Goal: Navigation & Orientation: Find specific page/section

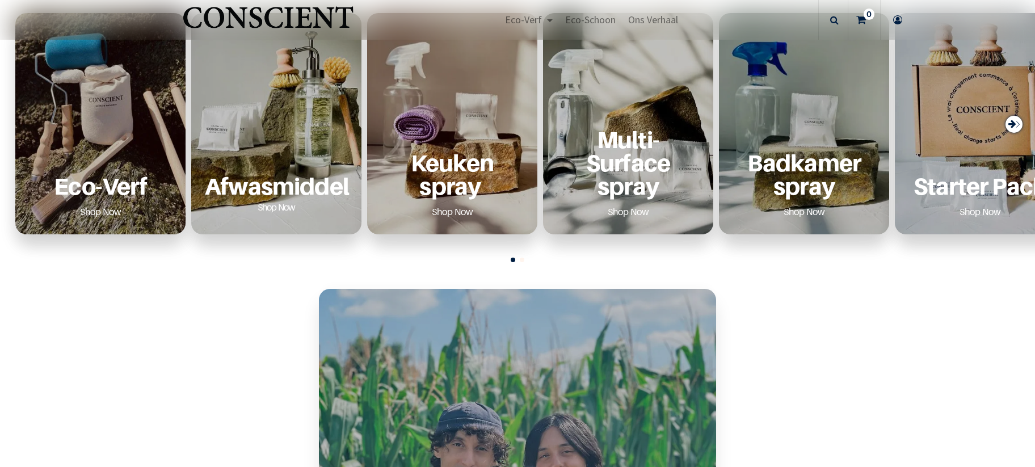
scroll to position [512, 0]
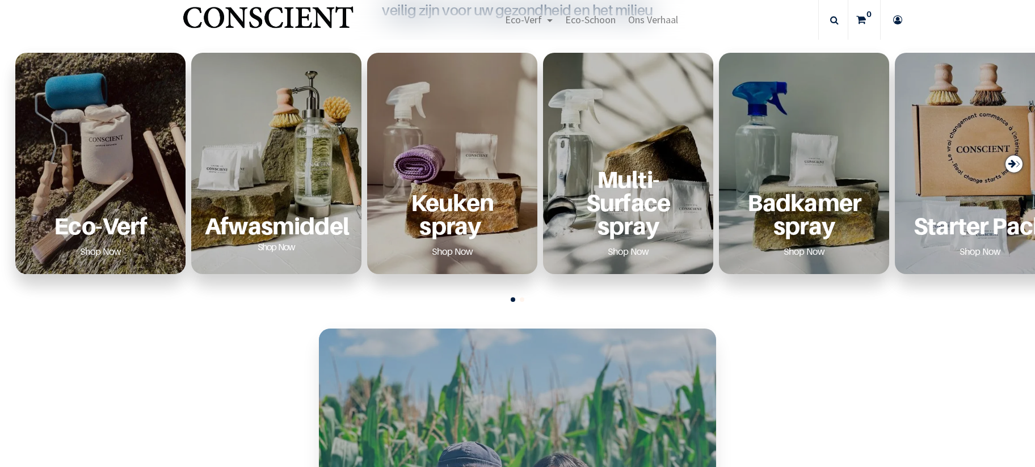
click at [128, 157] on div "Eco-Verf Shop Now" at bounding box center [100, 163] width 170 height 221
click at [279, 245] on link "Shop Now" at bounding box center [276, 247] width 65 height 18
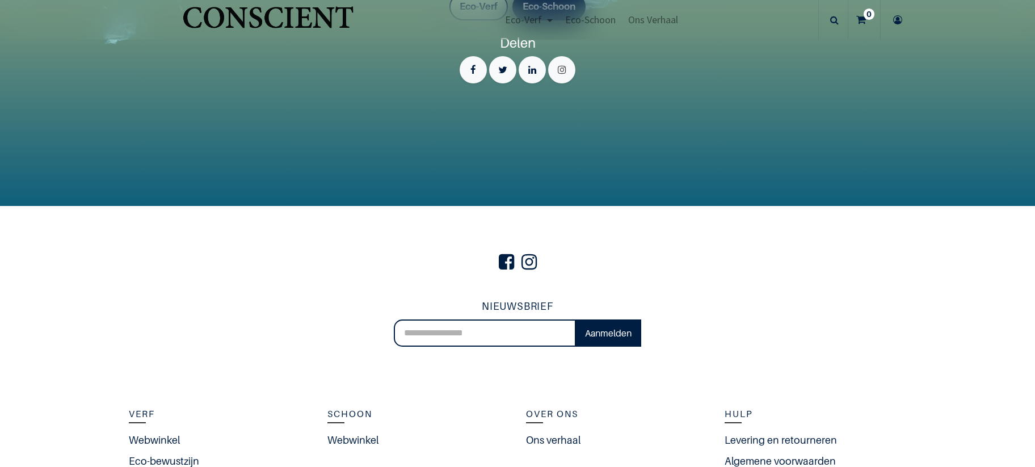
scroll to position [2517, 0]
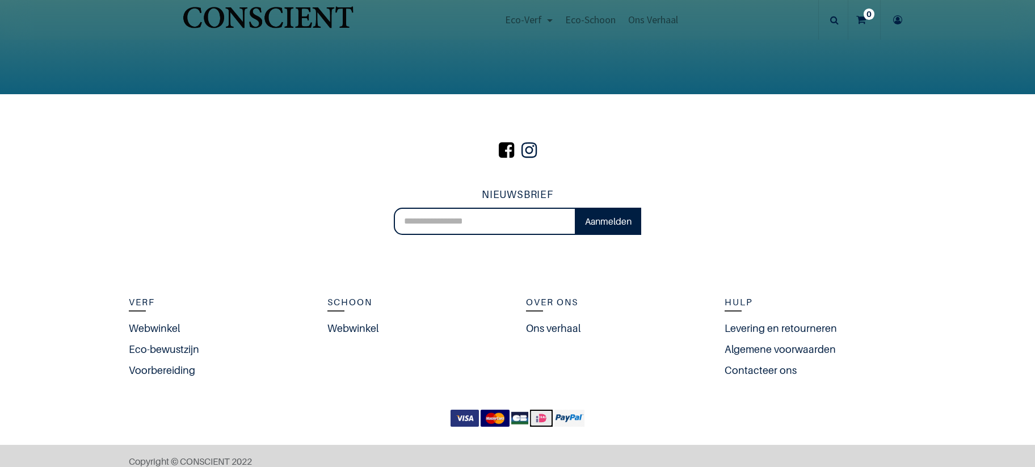
click at [509, 151] on span at bounding box center [506, 150] width 21 height 39
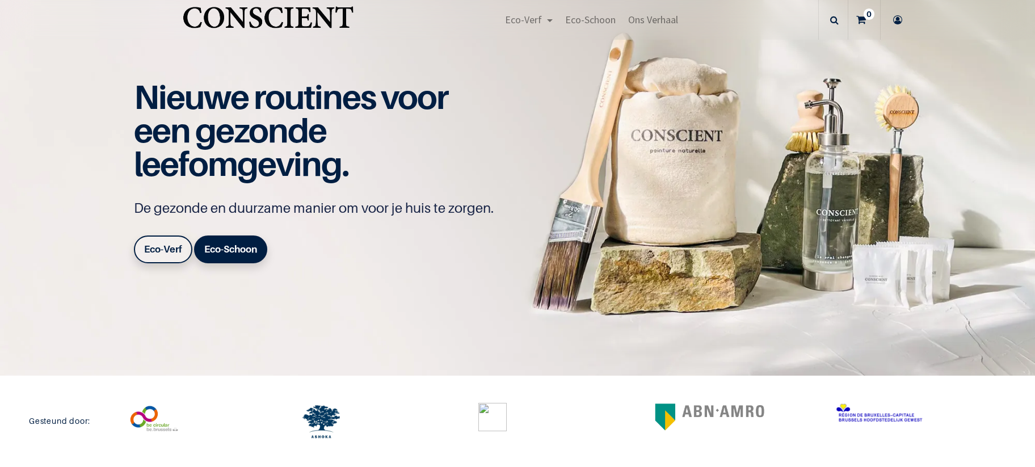
scroll to position [2517, 0]
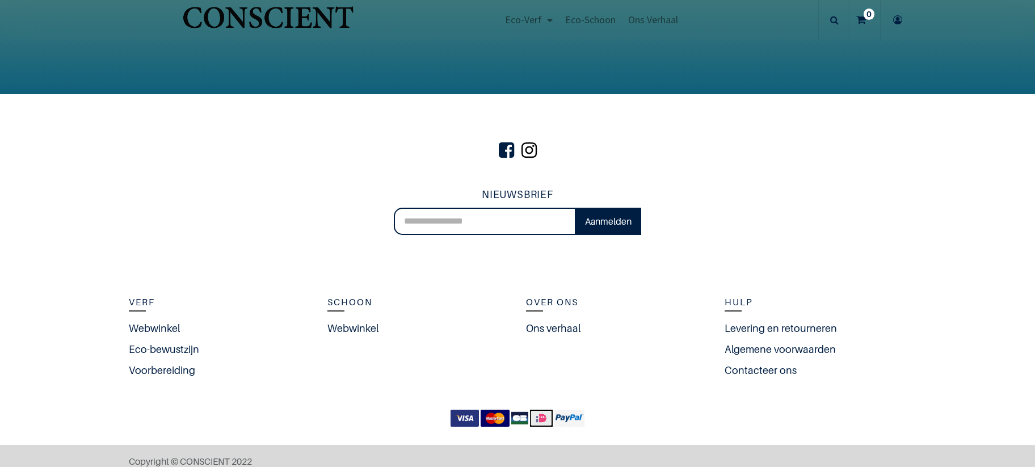
click at [530, 153] on span at bounding box center [529, 150] width 21 height 39
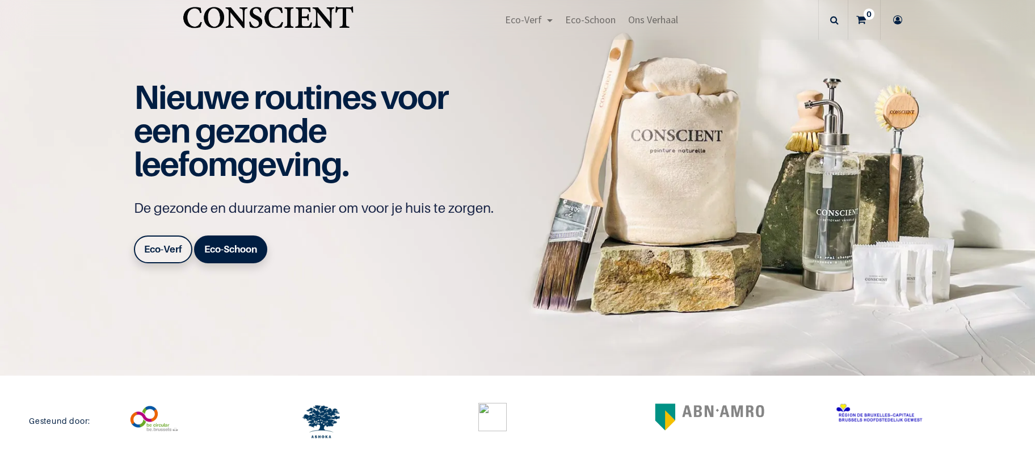
scroll to position [2517, 0]
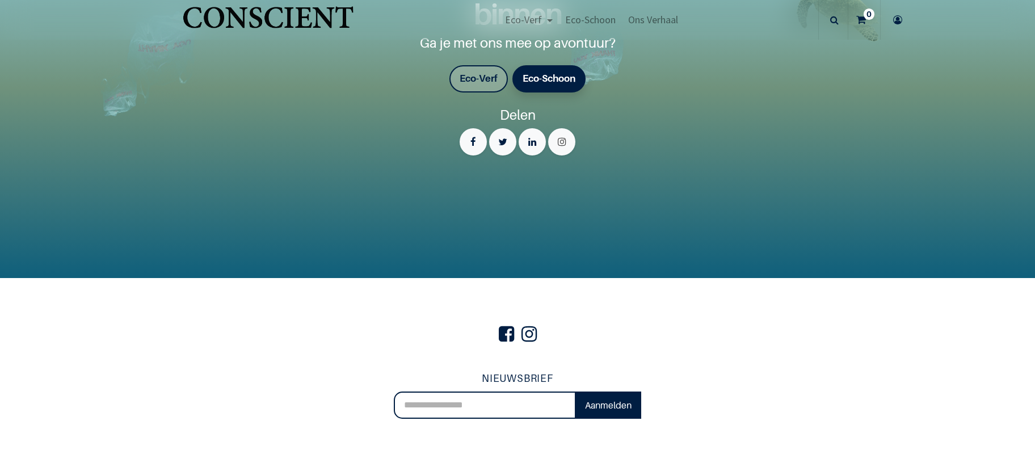
scroll to position [2339, 0]
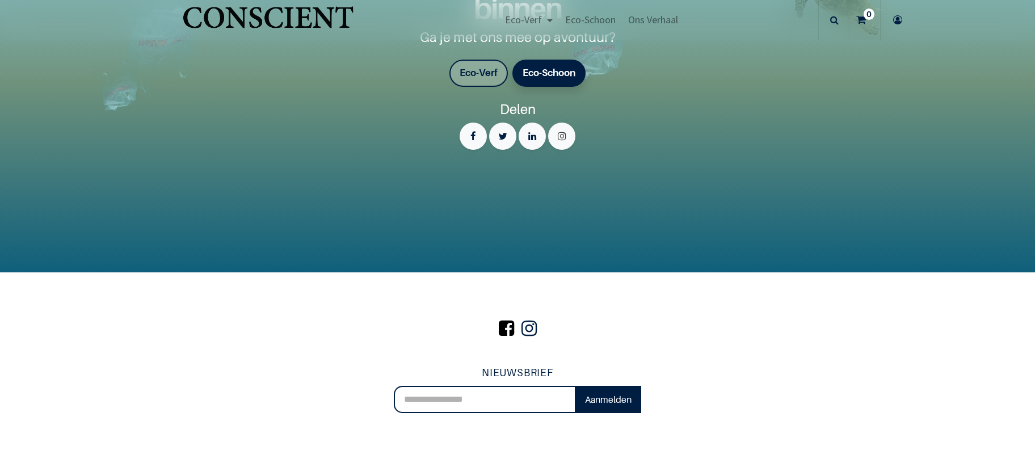
click at [505, 328] on span at bounding box center [506, 328] width 21 height 39
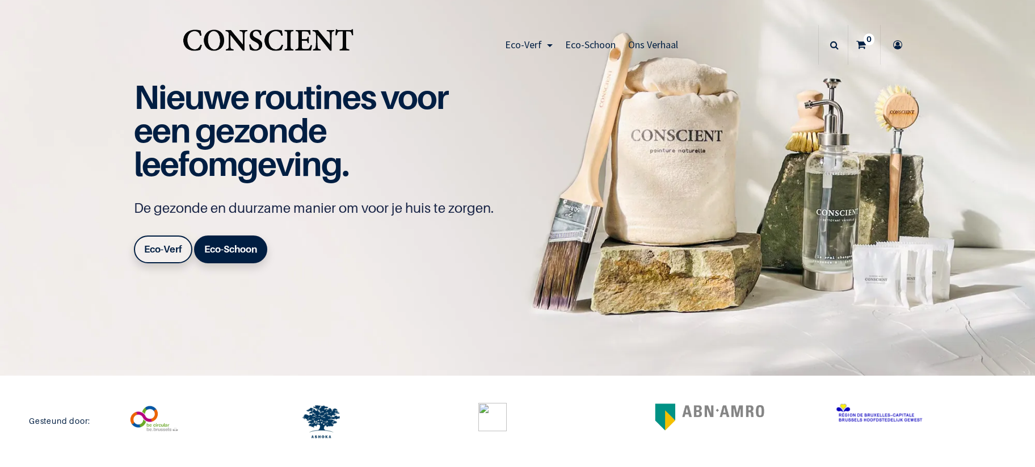
click at [768, 49] on div "Eco-Verf Webwinkel Eco-bewustzijn Voorbereiding" at bounding box center [591, 45] width 453 height 40
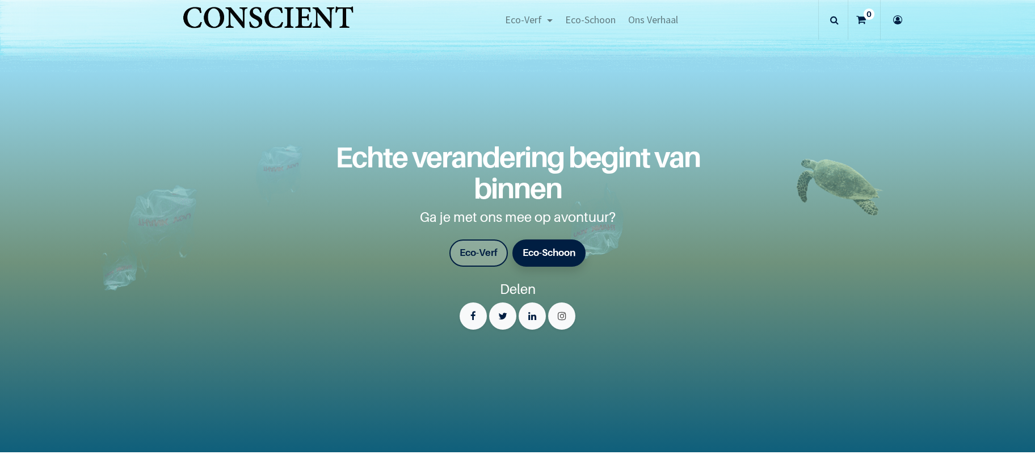
scroll to position [2160, 0]
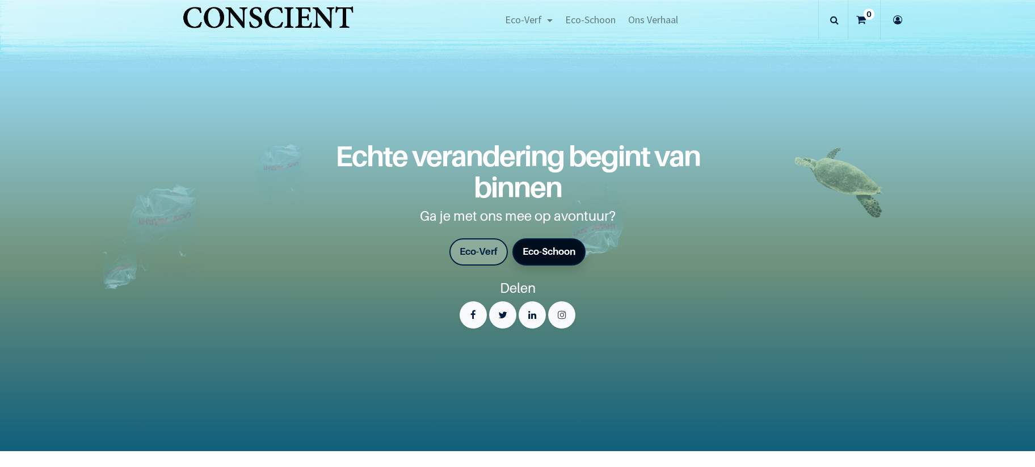
click at [547, 243] on link "Eco-Schoon" at bounding box center [548, 251] width 73 height 27
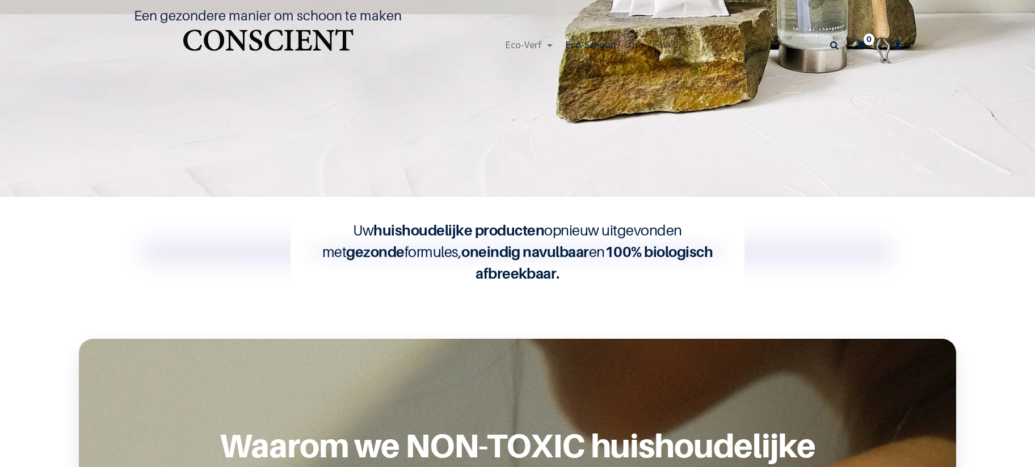
scroll to position [112, 0]
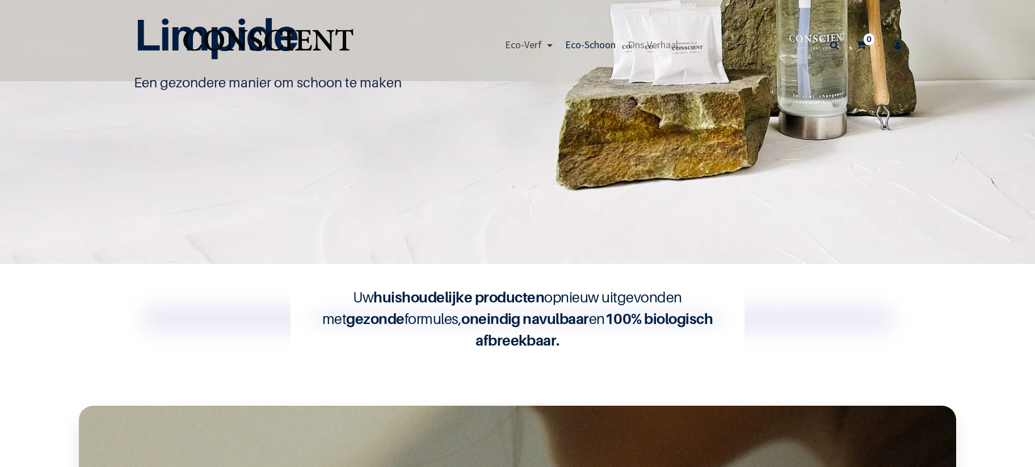
click at [537, 44] on span "Eco-Verf" at bounding box center [523, 44] width 37 height 13
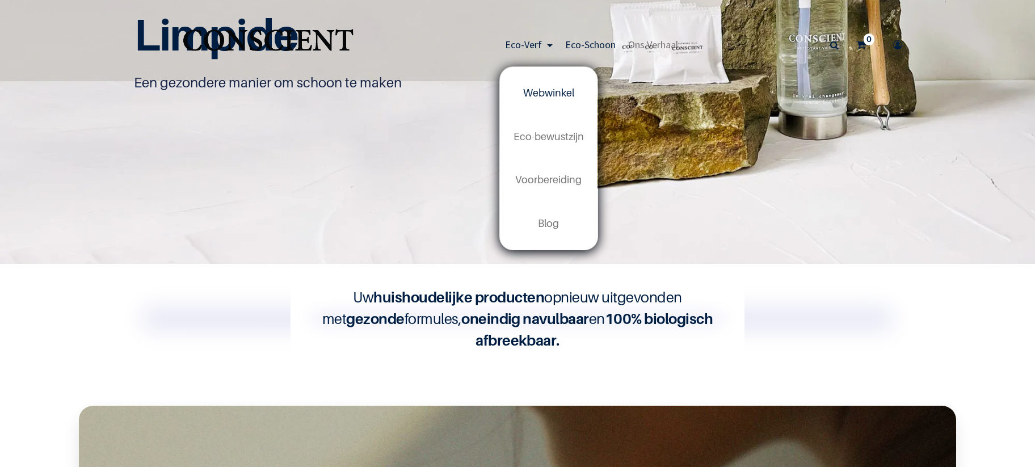
click at [537, 96] on span "Webwinkel" at bounding box center [548, 93] width 51 height 12
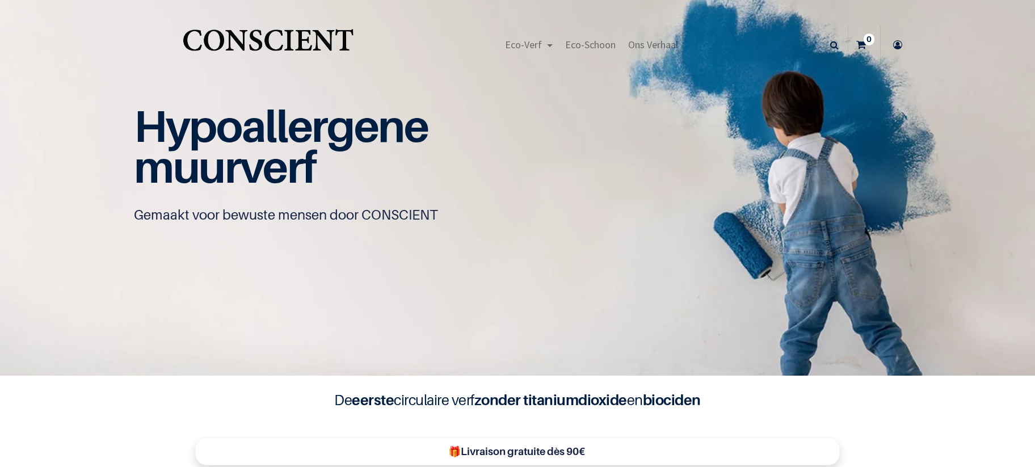
scroll to position [1, 0]
click at [900, 45] on icon at bounding box center [897, 44] width 18 height 40
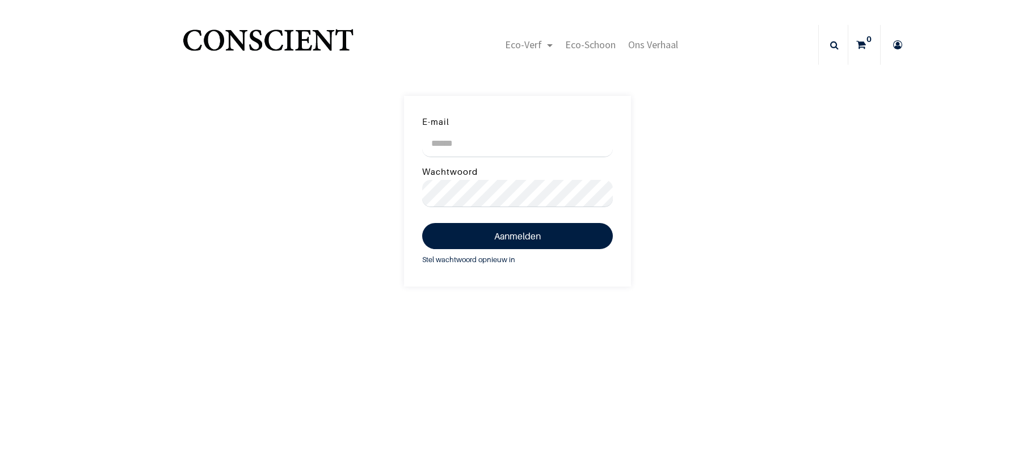
click at [865, 52] on icon at bounding box center [861, 45] width 10 height 40
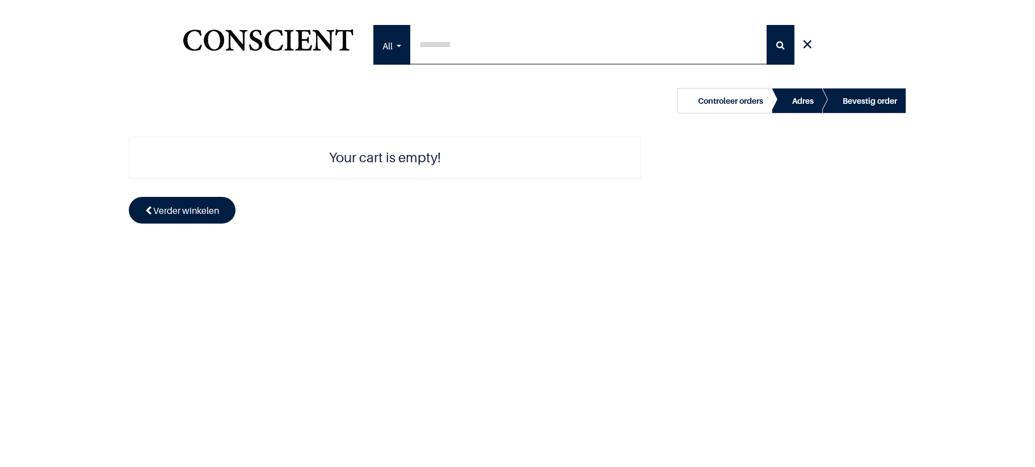
click at [487, 197] on div "Your cart is empty! Verder winkelen" at bounding box center [384, 189] width 529 height 105
click at [750, 182] on div "Verder winkelen" at bounding box center [782, 189] width 265 height 105
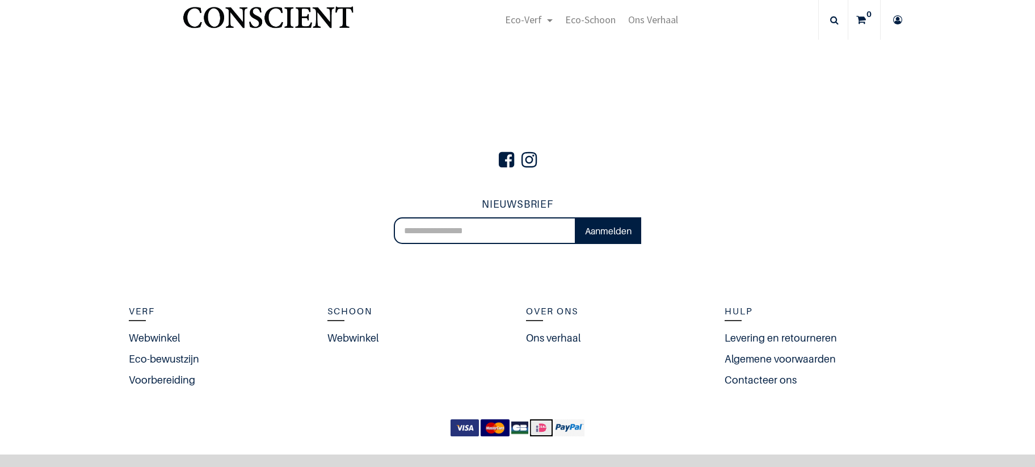
scroll to position [475, 0]
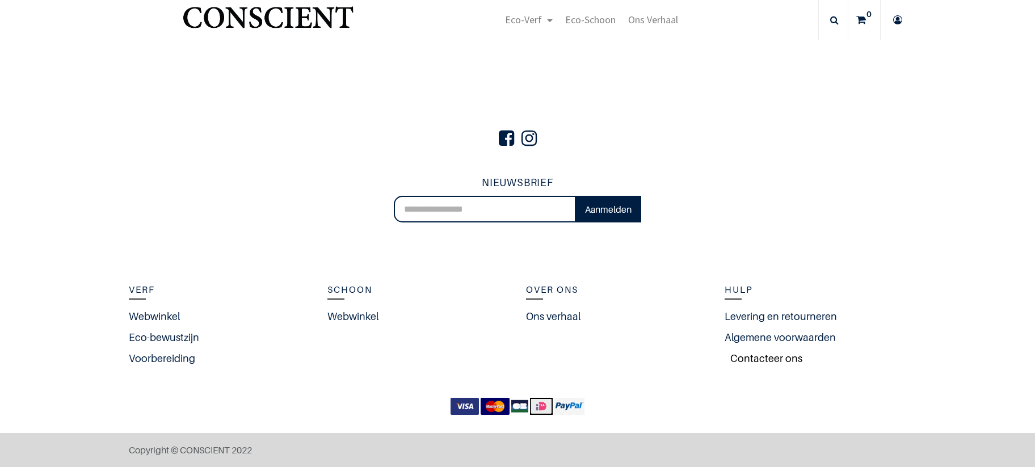
click at [757, 355] on link "Contacteer ons" at bounding box center [763, 358] width 78 height 15
